Goal: Transaction & Acquisition: Purchase product/service

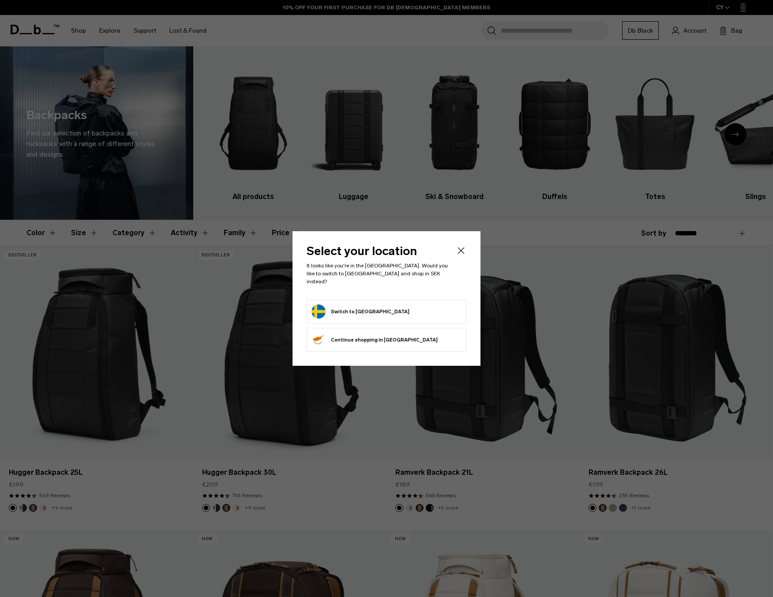
click at [348, 309] on body "Skip to content BUY NOW, PAY LATER WITH KLARNA 10% OFF YOUR FIRST PURCHASE FOR …" at bounding box center [386, 298] width 773 height 597
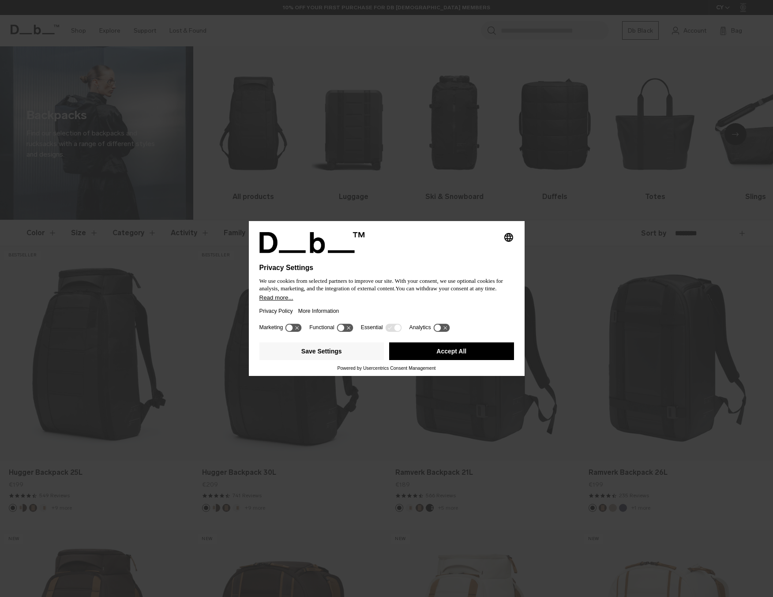
click at [426, 352] on button "Accept All" at bounding box center [451, 352] width 125 height 18
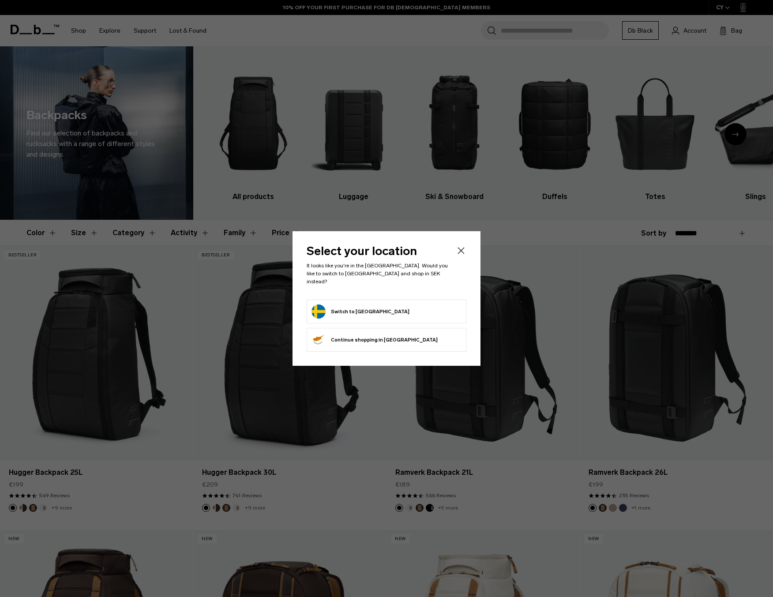
click at [358, 308] on button "Switch to Sweden" at bounding box center [361, 312] width 98 height 14
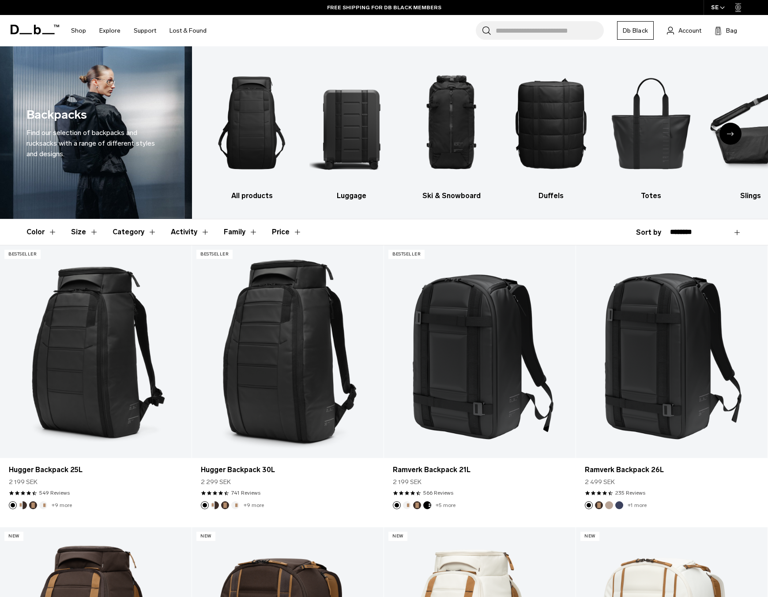
click at [38, 235] on button "Color" at bounding box center [41, 232] width 30 height 26
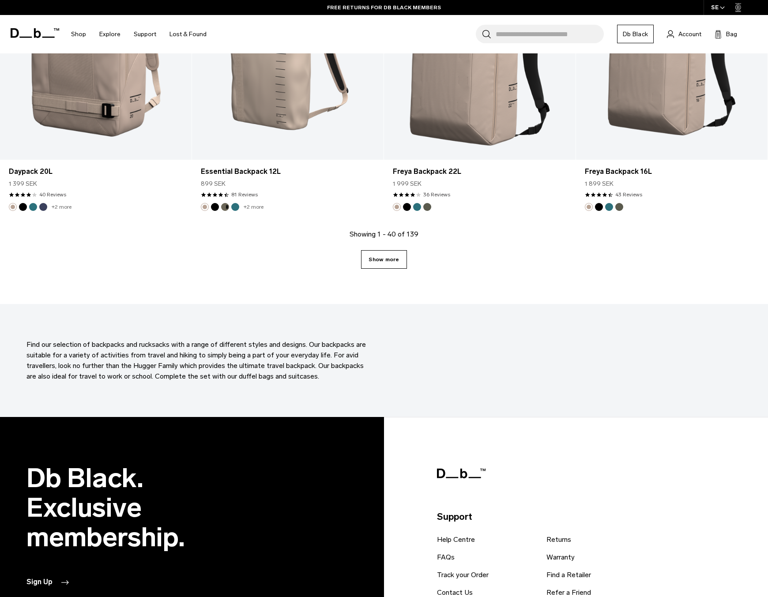
click at [387, 267] on link "Show more" at bounding box center [383, 259] width 45 height 19
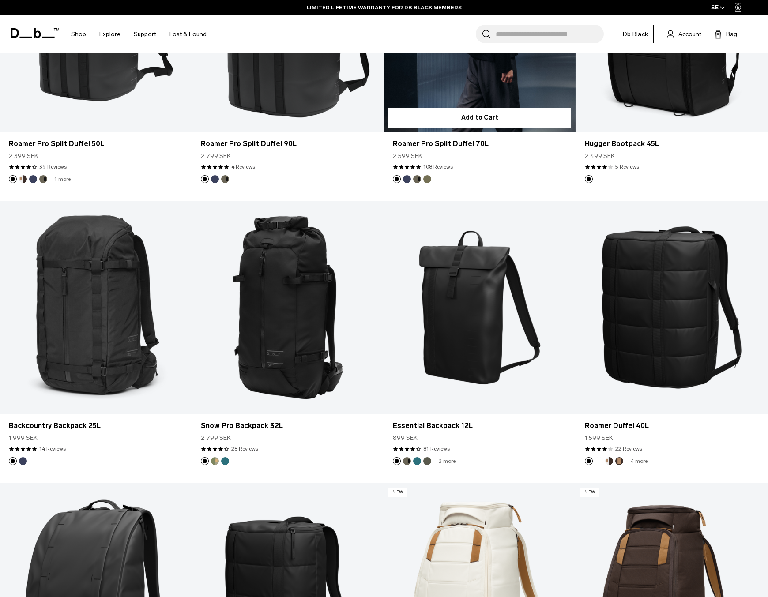
scroll to position [3712, 0]
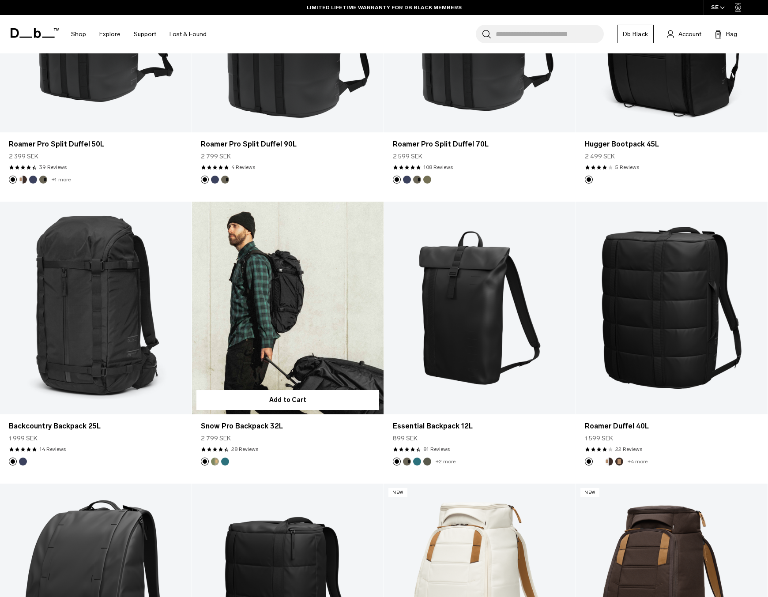
click at [216, 461] on button "Db x Beyond Medals" at bounding box center [215, 462] width 8 height 8
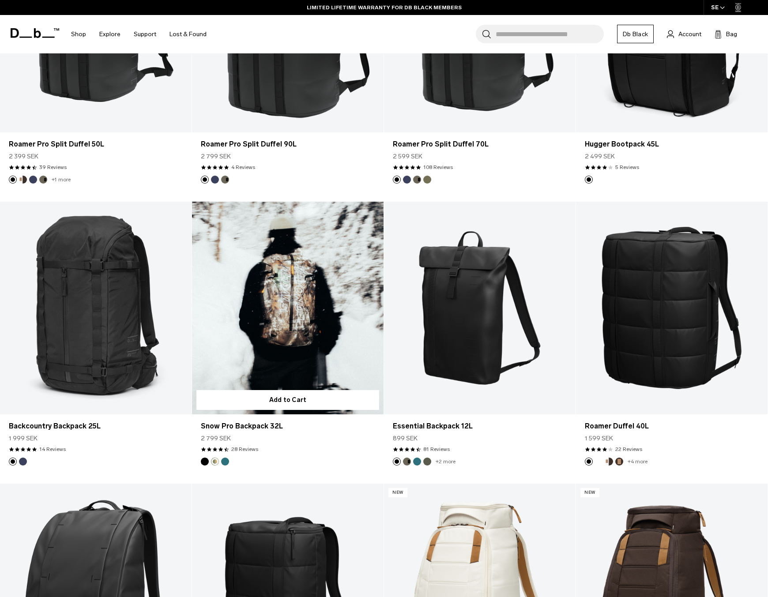
click at [280, 341] on link "Snow Pro Backpack 32L Db x Beyond Medals" at bounding box center [288, 308] width 192 height 213
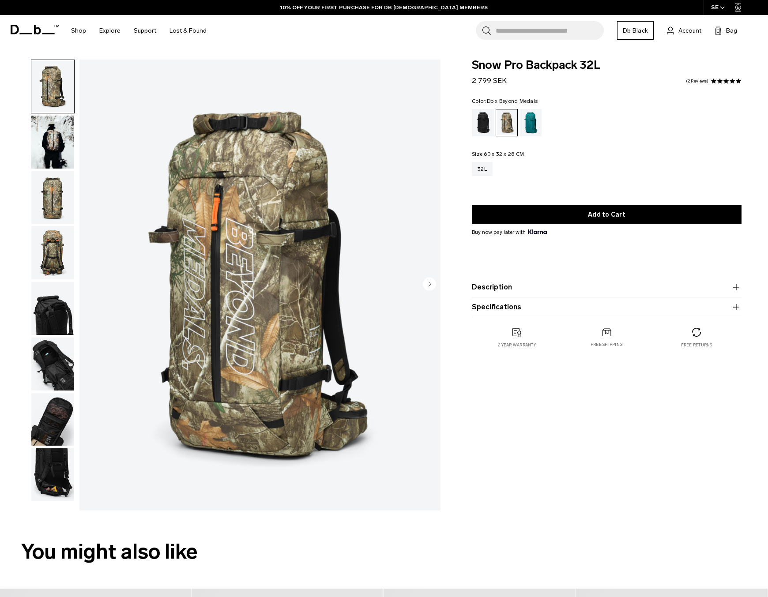
click at [426, 284] on circle "Next slide" at bounding box center [429, 284] width 13 height 13
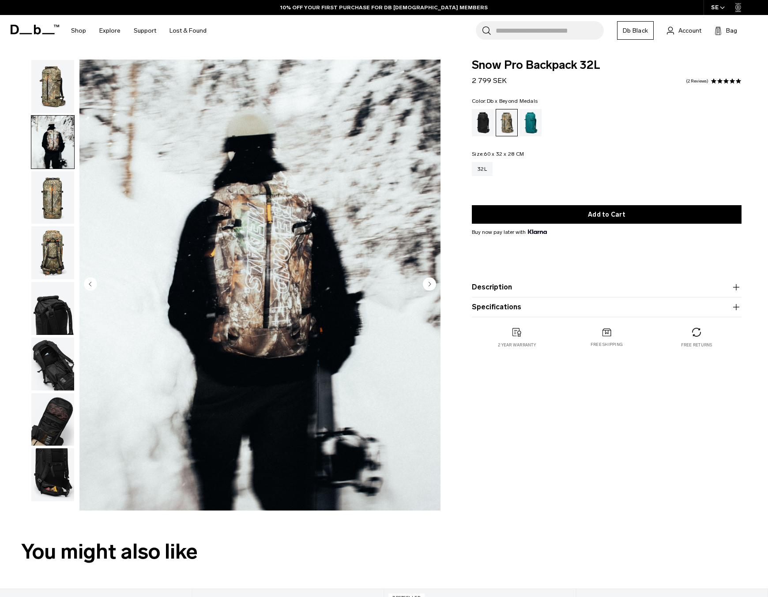
click at [426, 284] on circle "Next slide" at bounding box center [429, 284] width 13 height 13
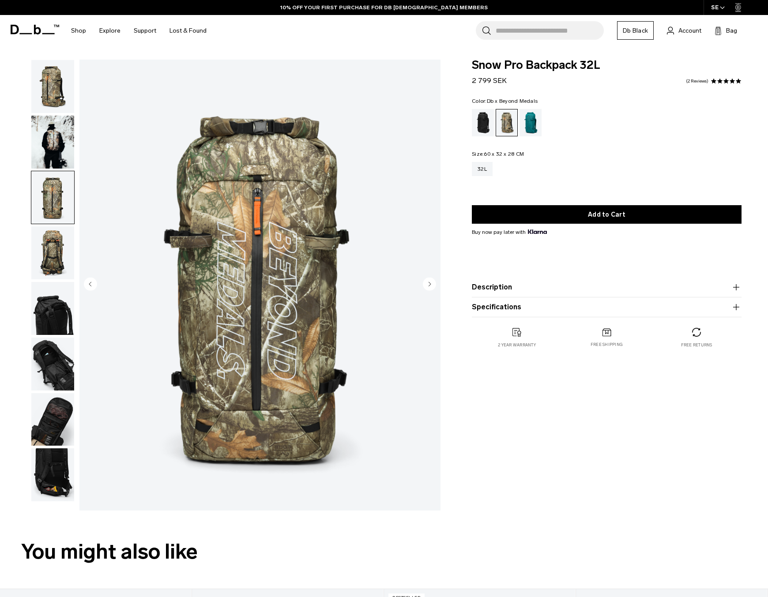
click at [426, 284] on circle "Next slide" at bounding box center [429, 284] width 13 height 13
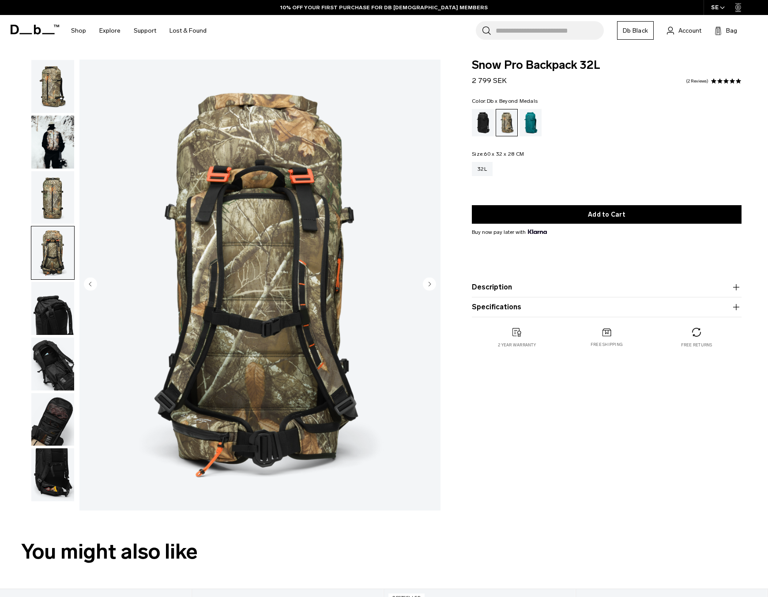
click at [426, 284] on circle "Next slide" at bounding box center [429, 284] width 13 height 13
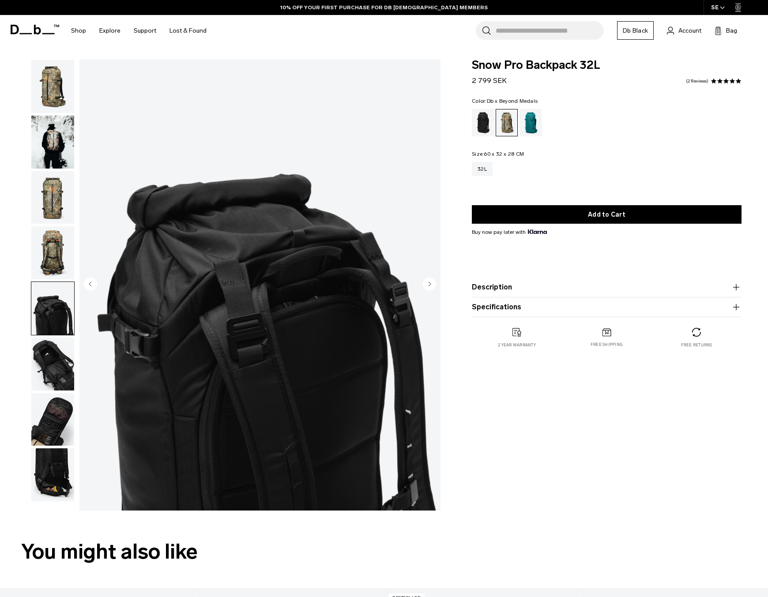
click at [426, 284] on circle "Next slide" at bounding box center [429, 284] width 13 height 13
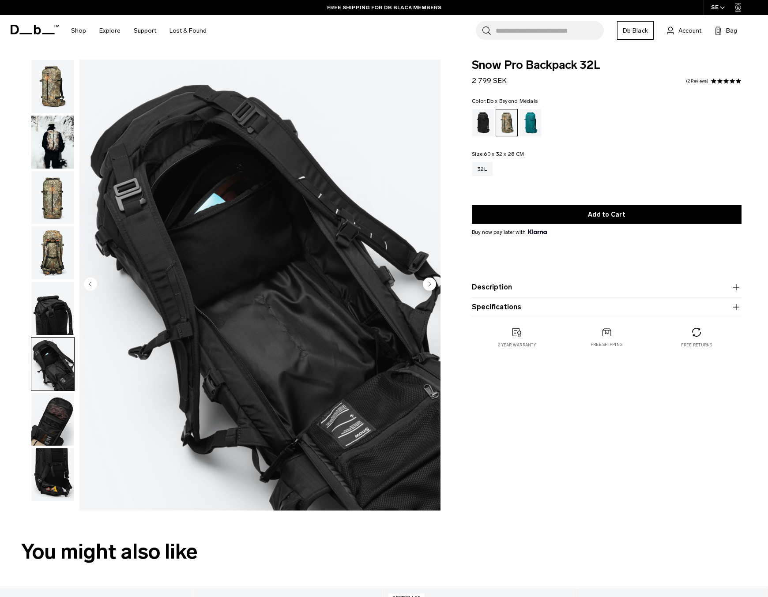
click at [426, 284] on circle "Next slide" at bounding box center [429, 284] width 13 height 13
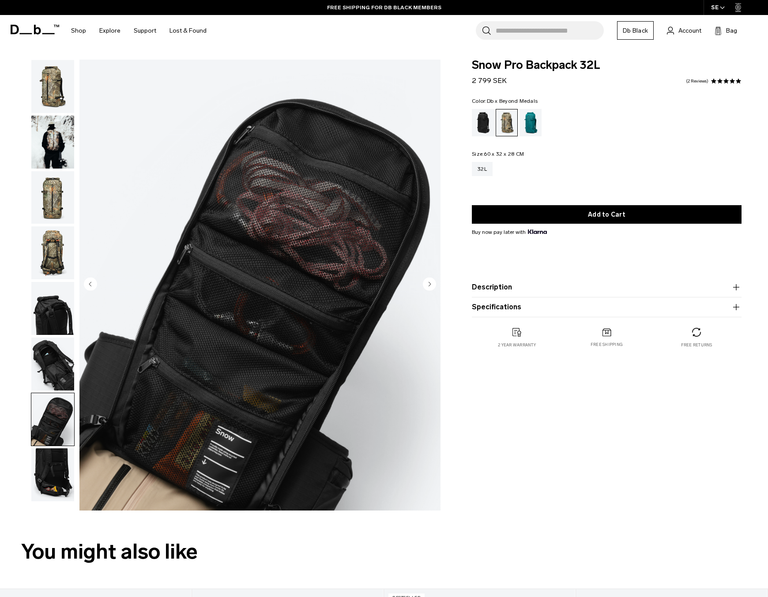
click at [426, 284] on circle "Next slide" at bounding box center [429, 284] width 13 height 13
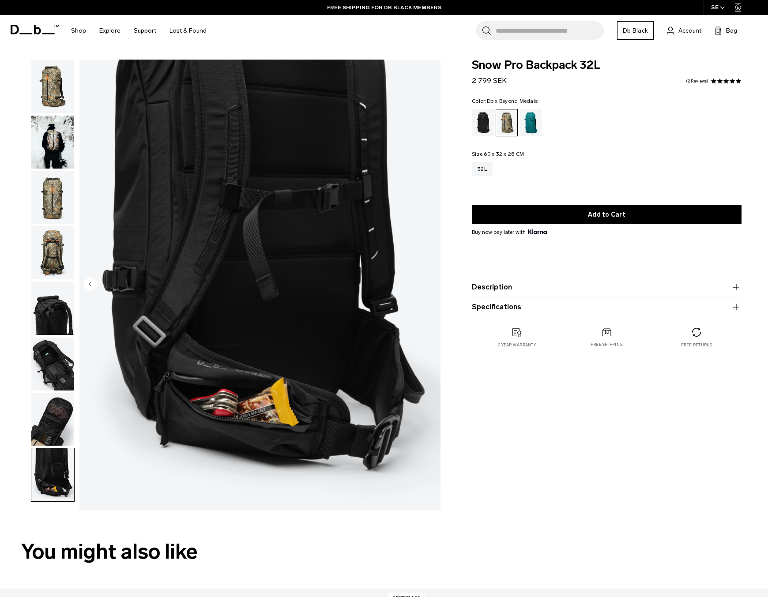
click at [426, 284] on img "8 / 8" at bounding box center [259, 285] width 361 height 451
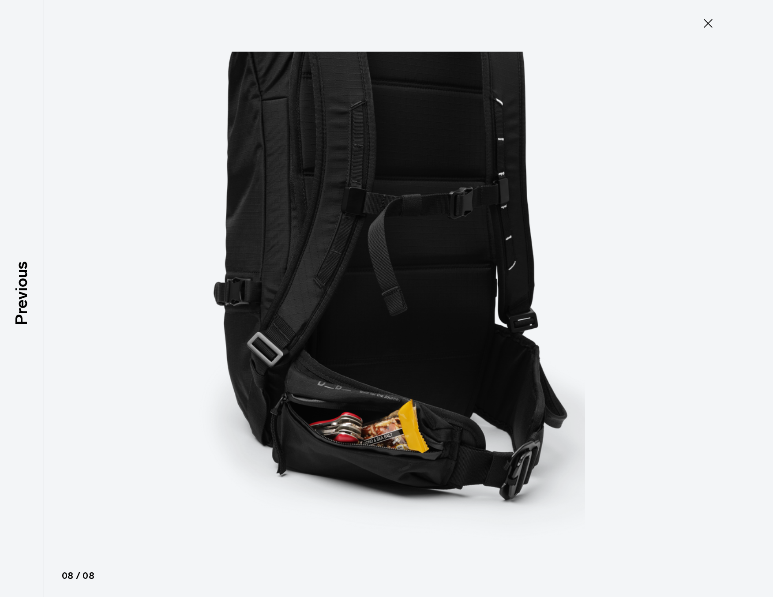
click at [702, 23] on icon at bounding box center [708, 23] width 14 height 14
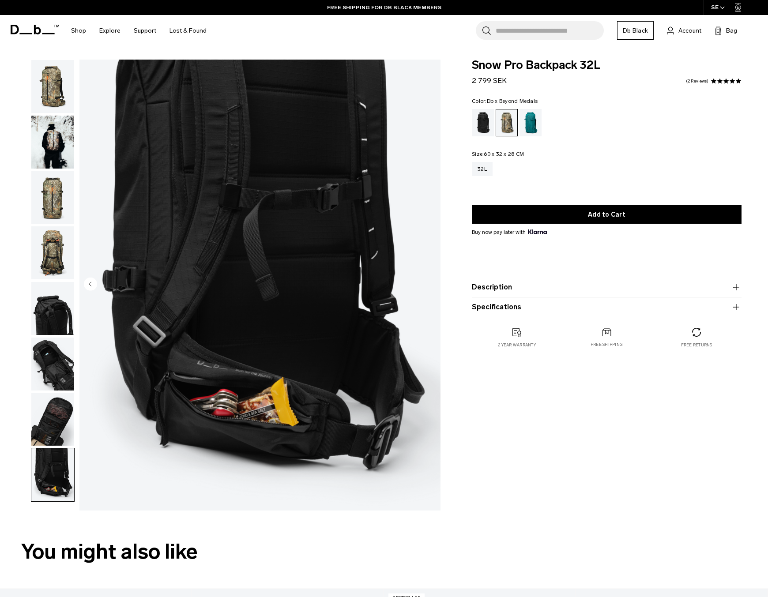
click at [47, 171] on img "button" at bounding box center [52, 197] width 43 height 53
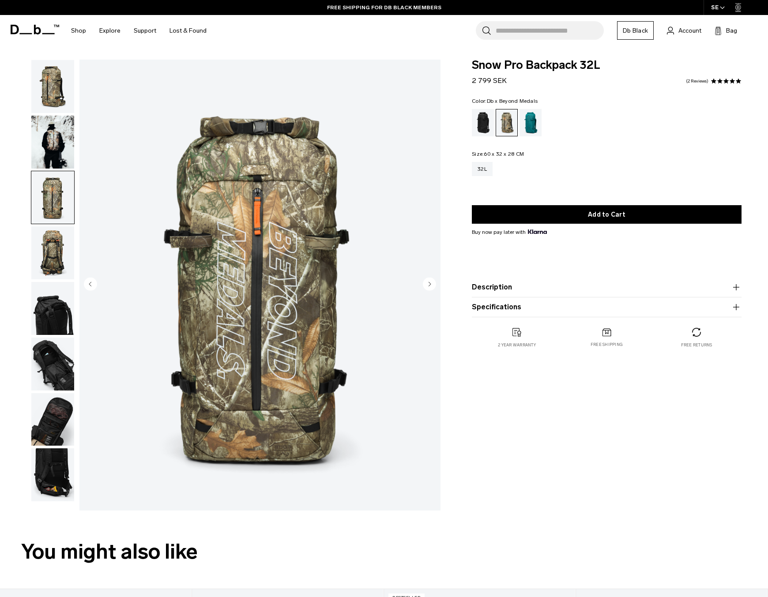
click at [150, 293] on img "3 / 8" at bounding box center [259, 285] width 361 height 451
